Goal: Check status

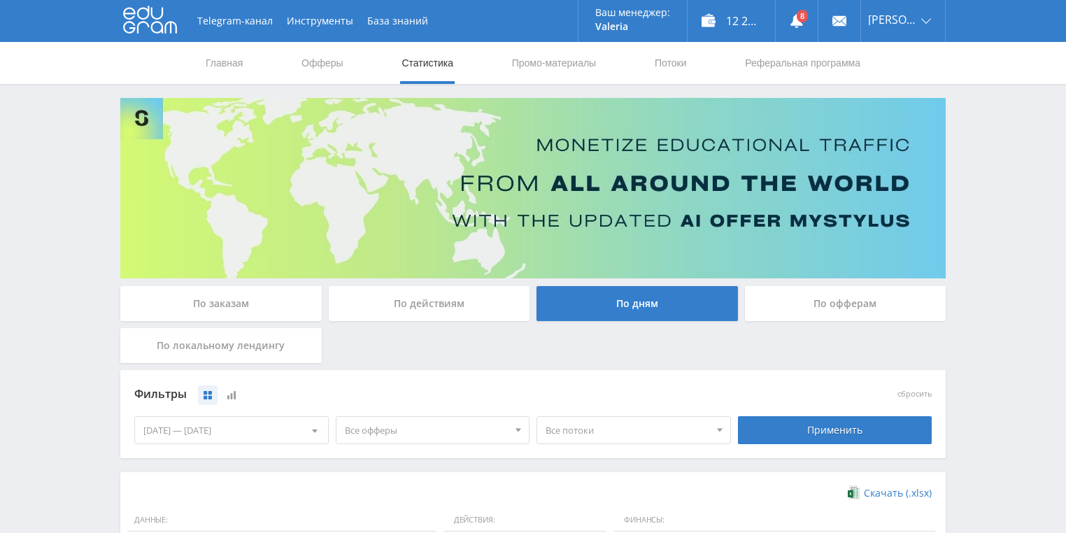
scroll to position [280, 0]
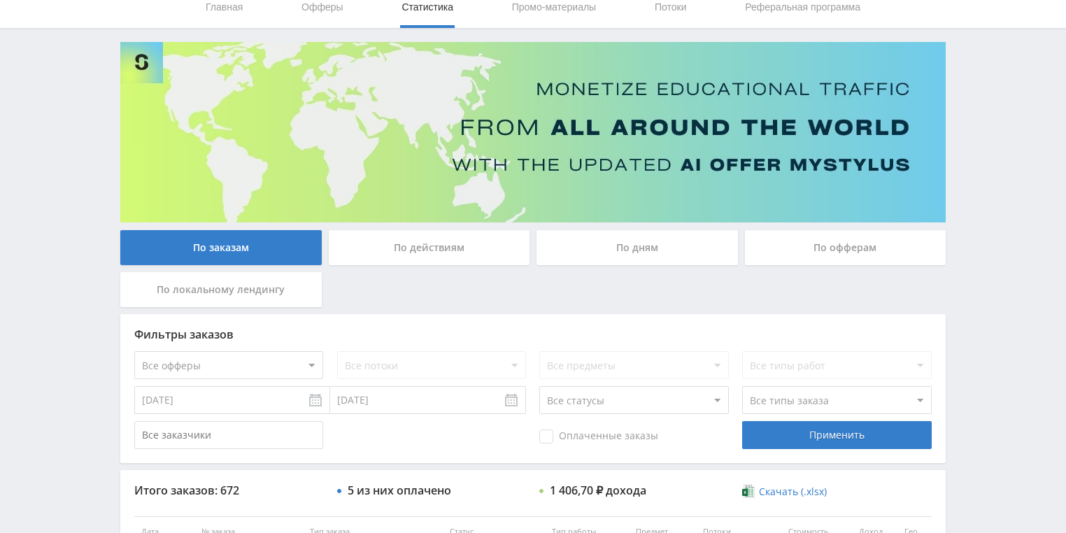
click at [442, 246] on div "По действиям" at bounding box center [429, 247] width 201 height 35
click at [0, 0] on input "По действиям" at bounding box center [0, 0] width 0 height 0
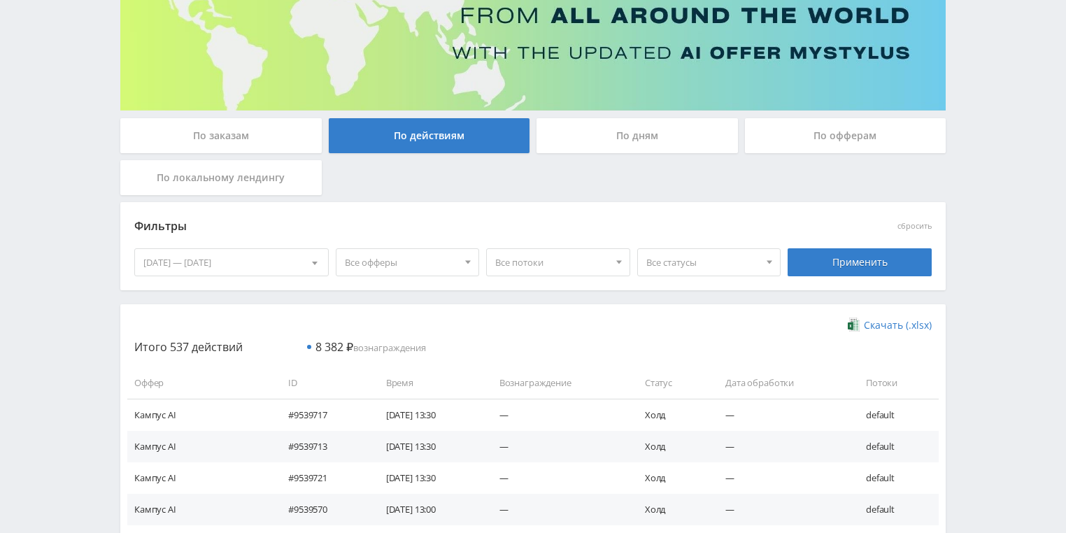
click at [623, 142] on div "По дням" at bounding box center [637, 135] width 201 height 35
click at [0, 0] on input "По дням" at bounding box center [0, 0] width 0 height 0
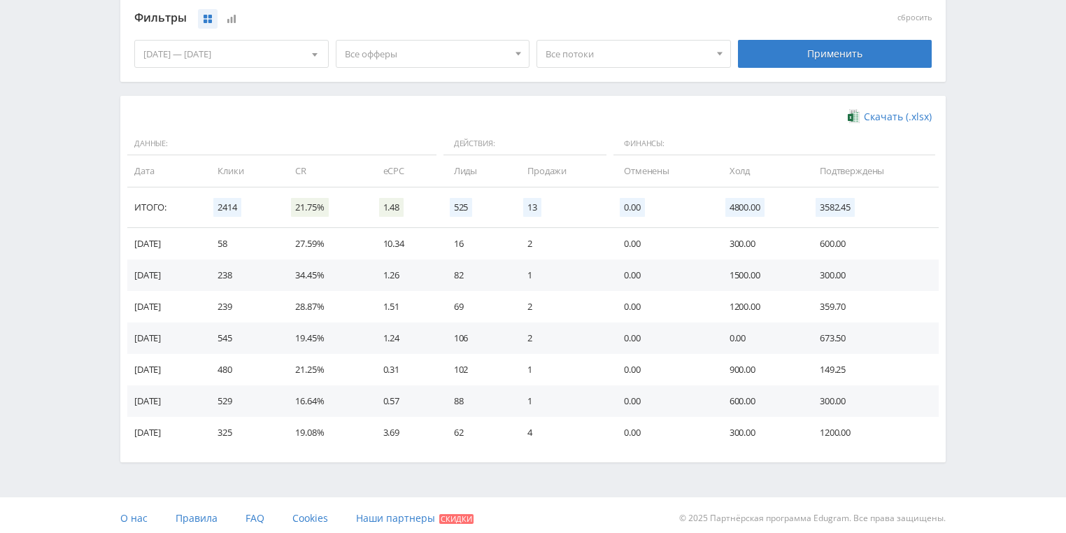
scroll to position [381, 0]
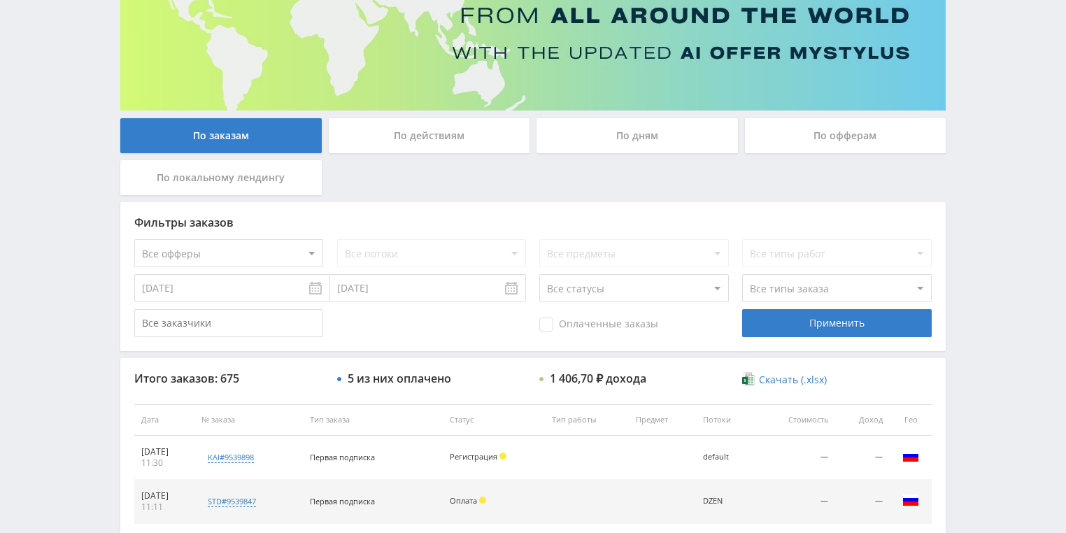
click at [413, 120] on div "По действиям" at bounding box center [429, 135] width 201 height 35
click at [0, 0] on input "По действиям" at bounding box center [0, 0] width 0 height 0
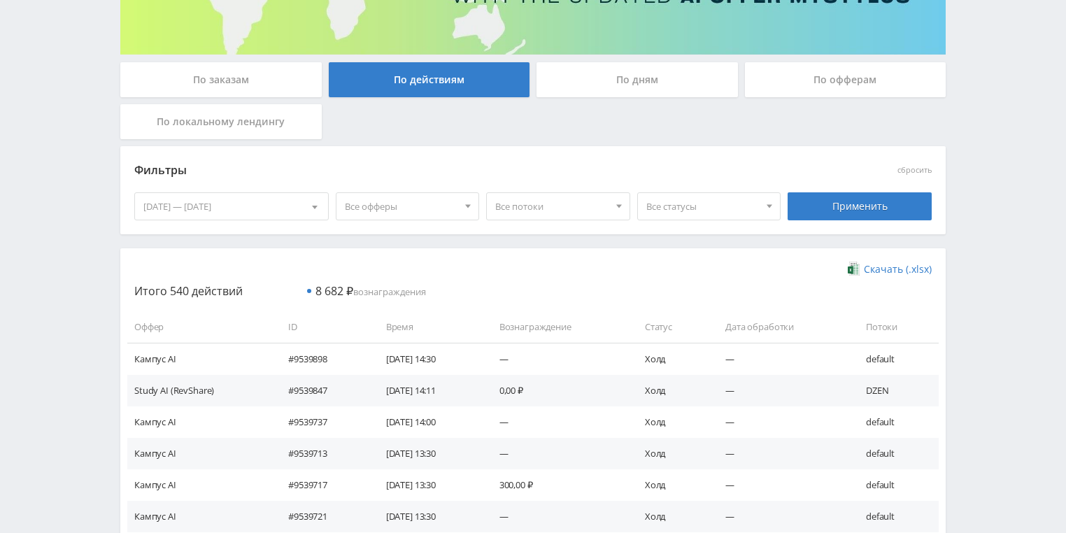
click at [621, 94] on div "По дням" at bounding box center [637, 79] width 201 height 35
click at [0, 0] on input "По дням" at bounding box center [0, 0] width 0 height 0
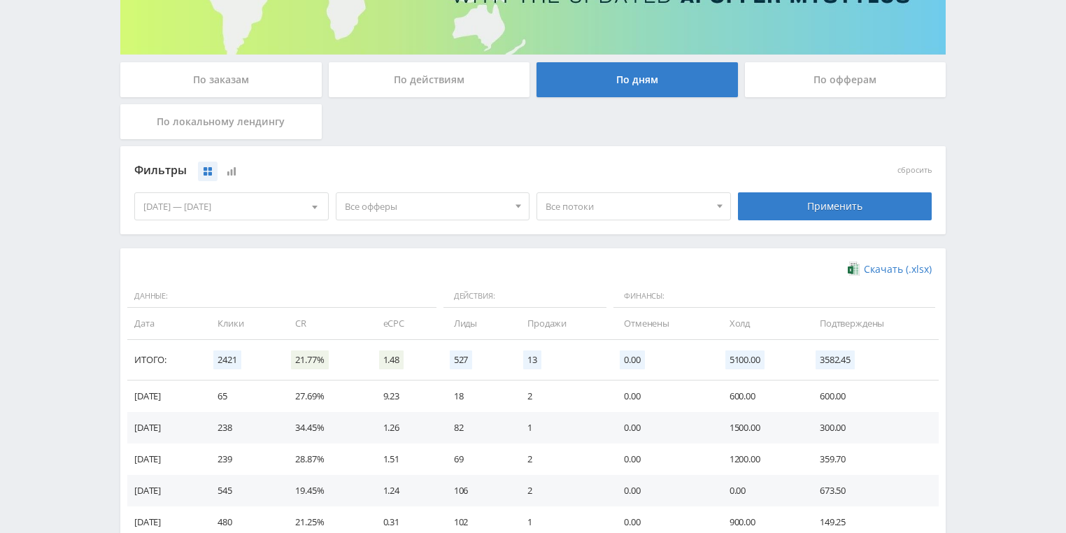
scroll to position [381, 0]
